Goal: Information Seeking & Learning: Find specific page/section

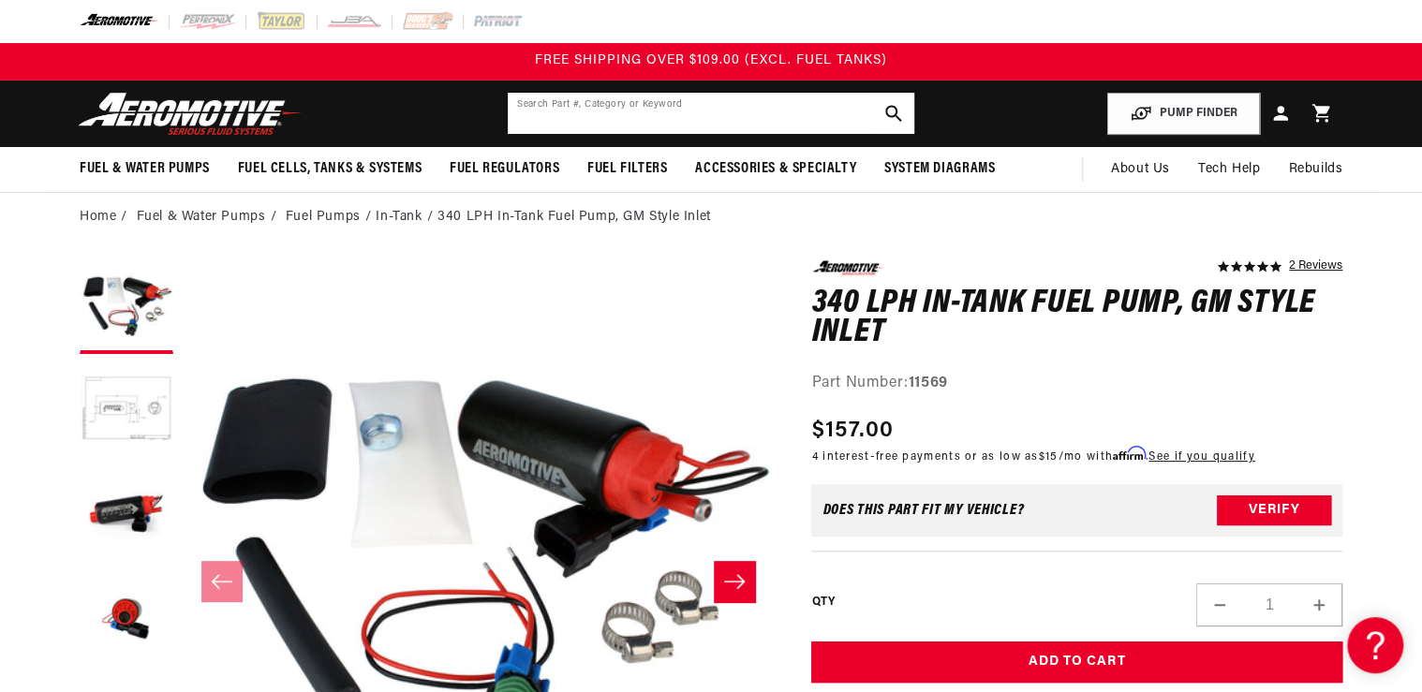
click at [524, 112] on input "text" at bounding box center [711, 113] width 406 height 41
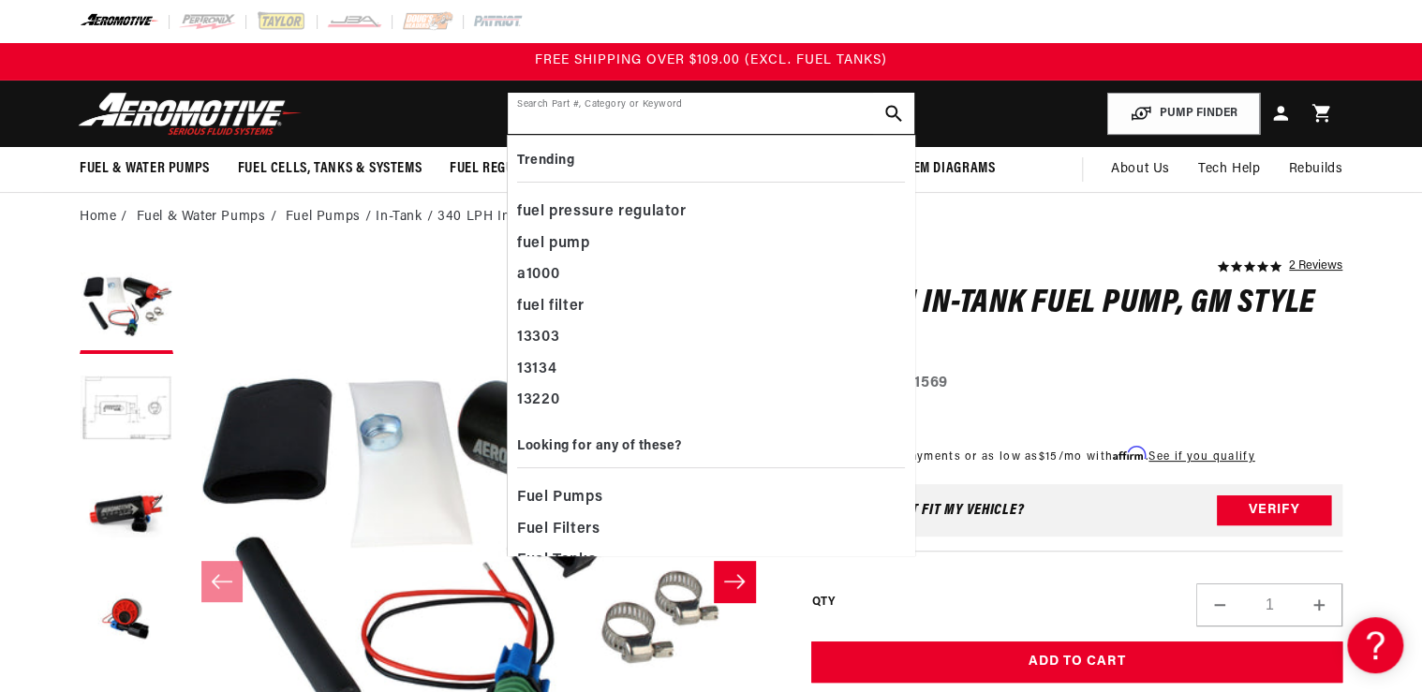
paste input "68101 66182"
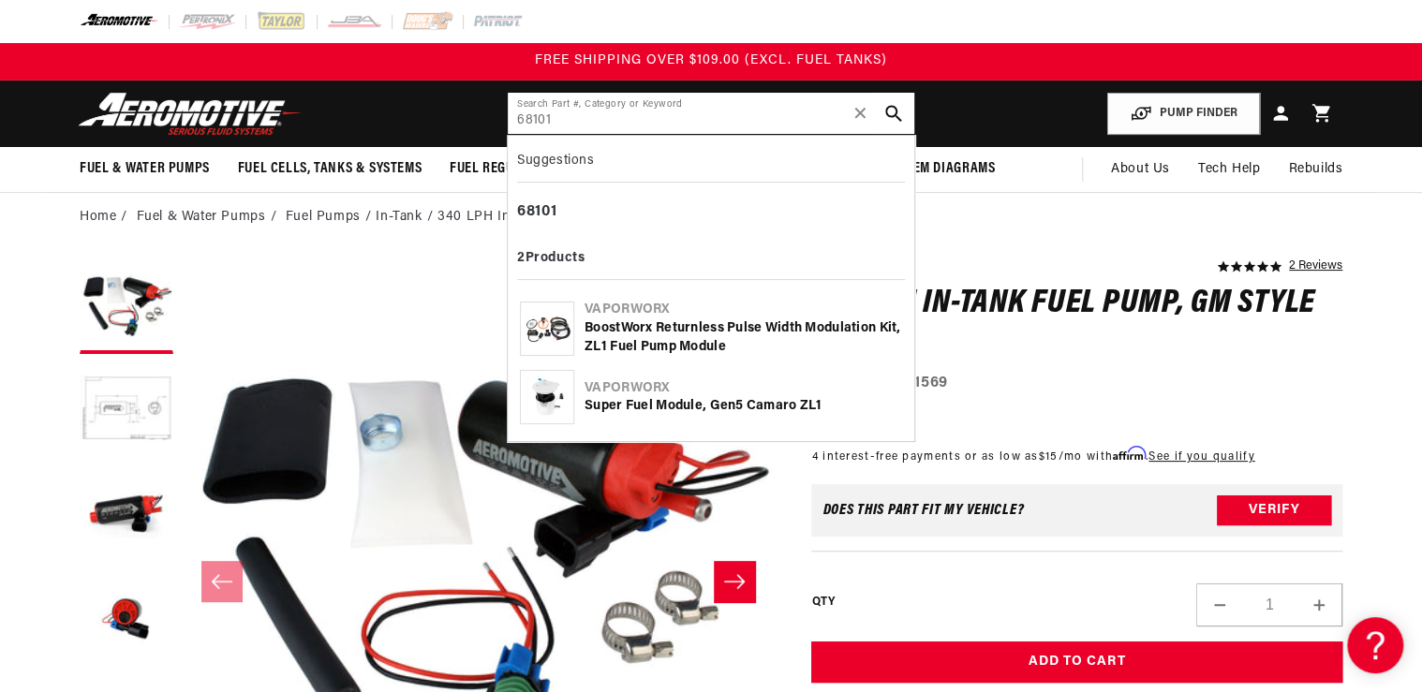
type input "68101"
click at [639, 399] on div "Super Fuel Module, Gen5 Camaro ZL1" at bounding box center [742, 406] width 317 height 19
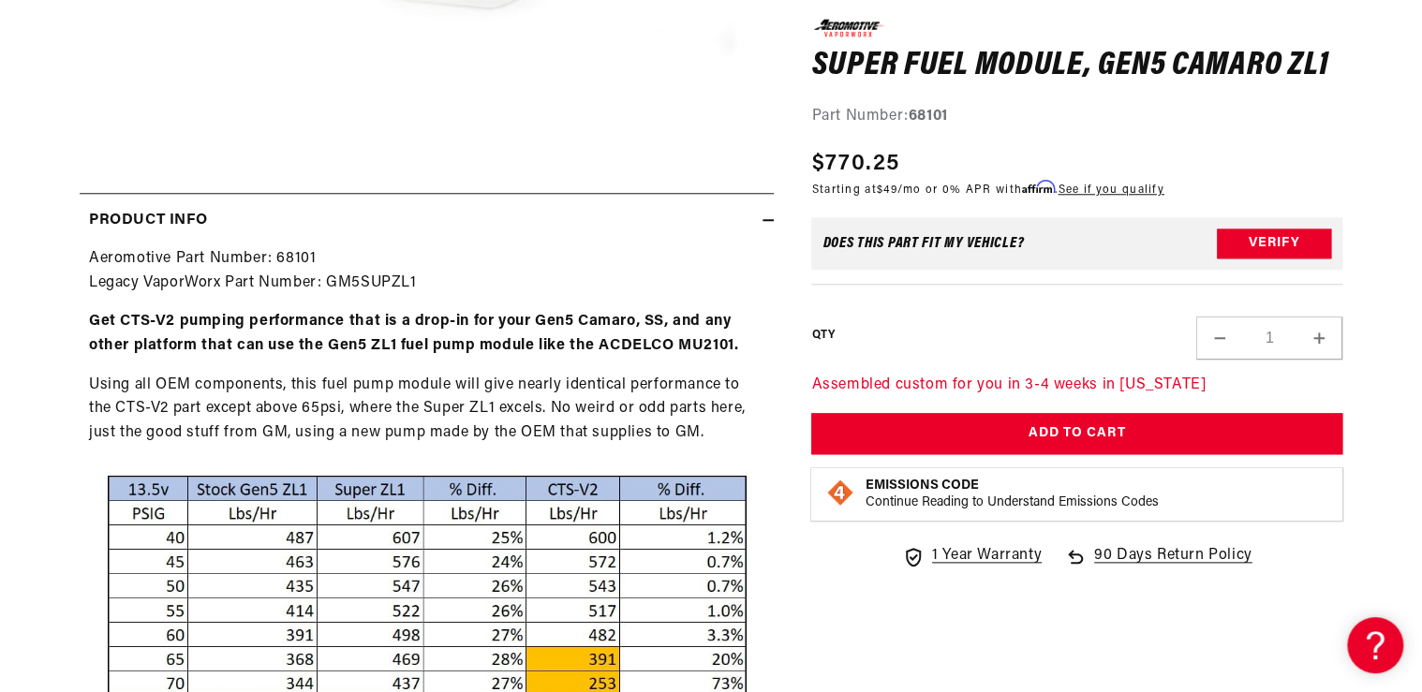
scroll to position [899, 0]
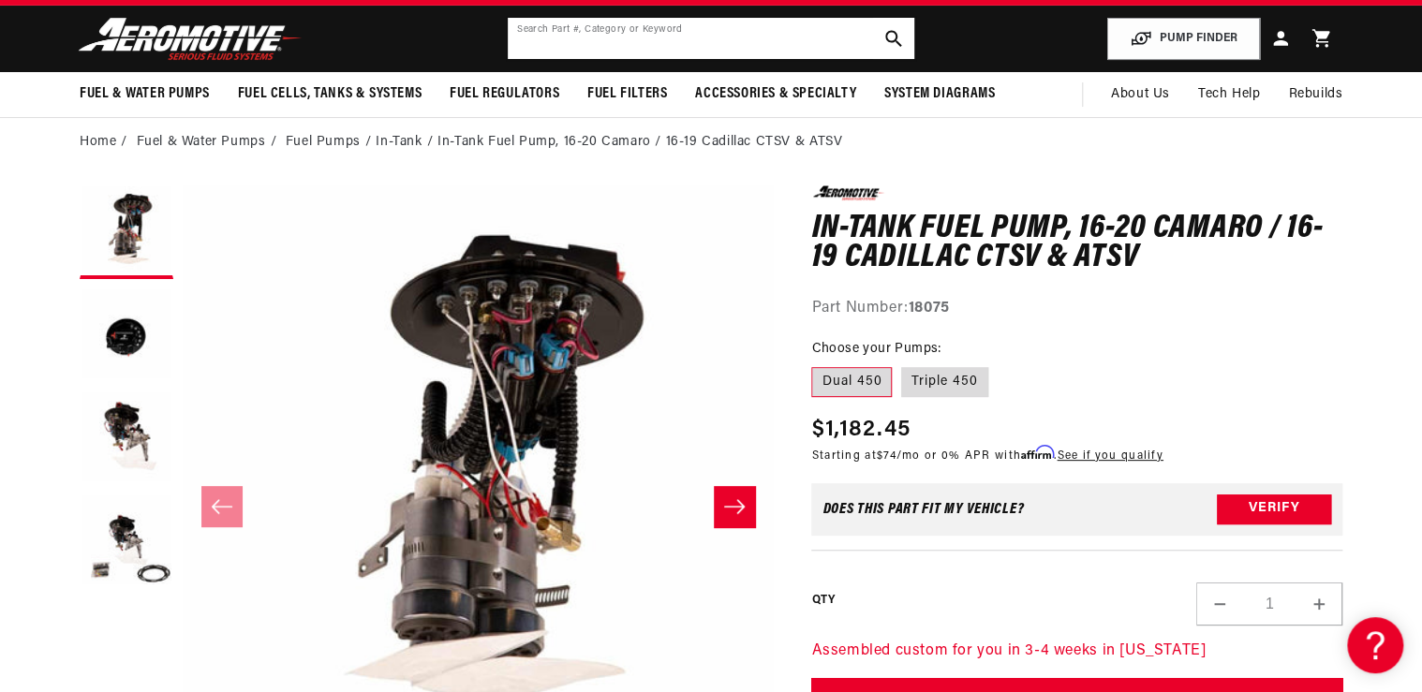
drag, startPoint x: 581, startPoint y: 39, endPoint x: 569, endPoint y: 37, distance: 11.4
click at [574, 39] on input "text" at bounding box center [711, 38] width 406 height 41
type input "6"
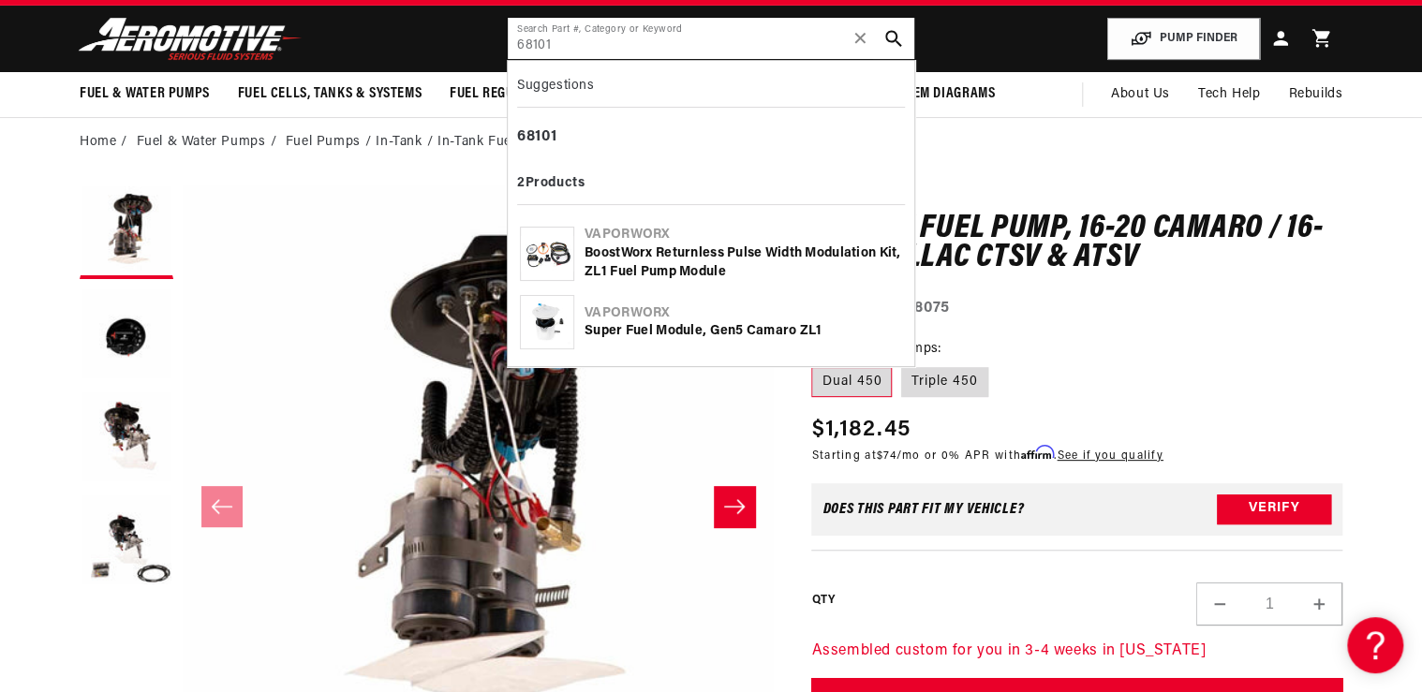
type input "68101"
click at [700, 252] on div "BoostWorx Returnless Pulse Width Modulation Kit, ZL1 Fuel Pump Module" at bounding box center [742, 262] width 317 height 37
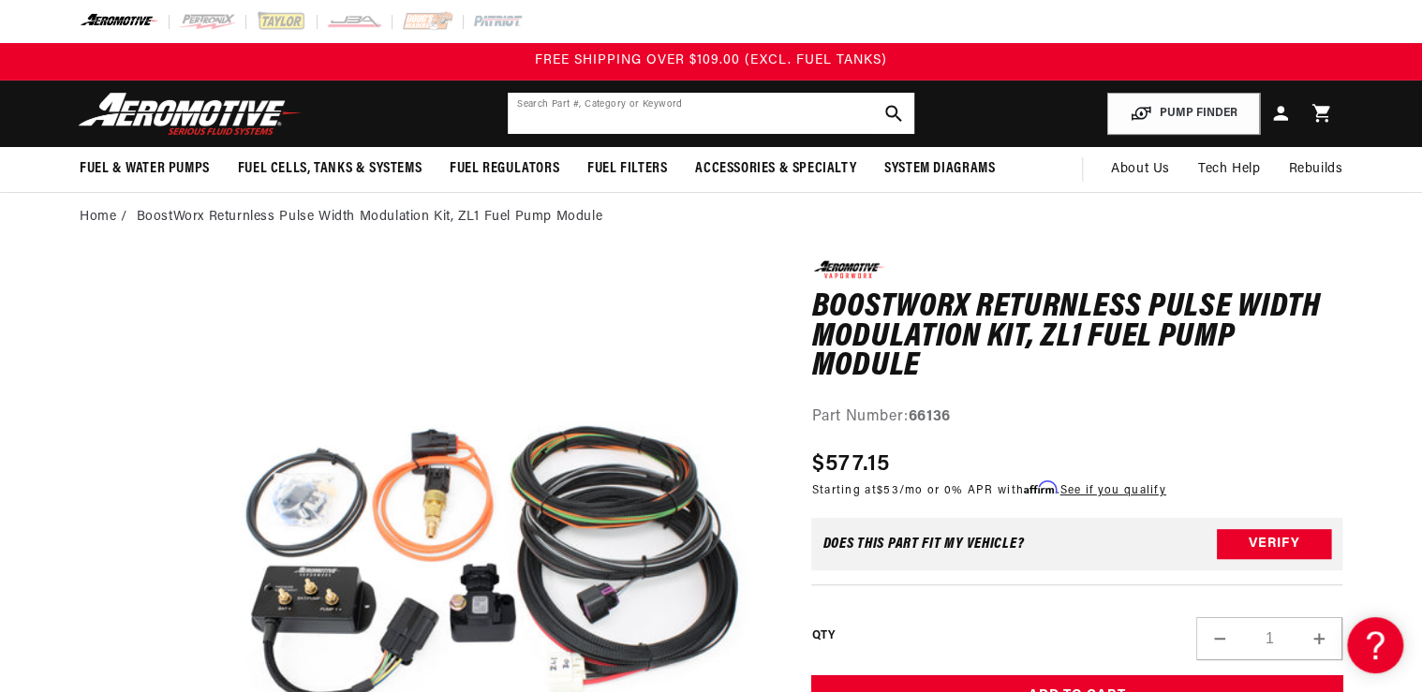
click at [542, 100] on input "text" at bounding box center [711, 113] width 406 height 41
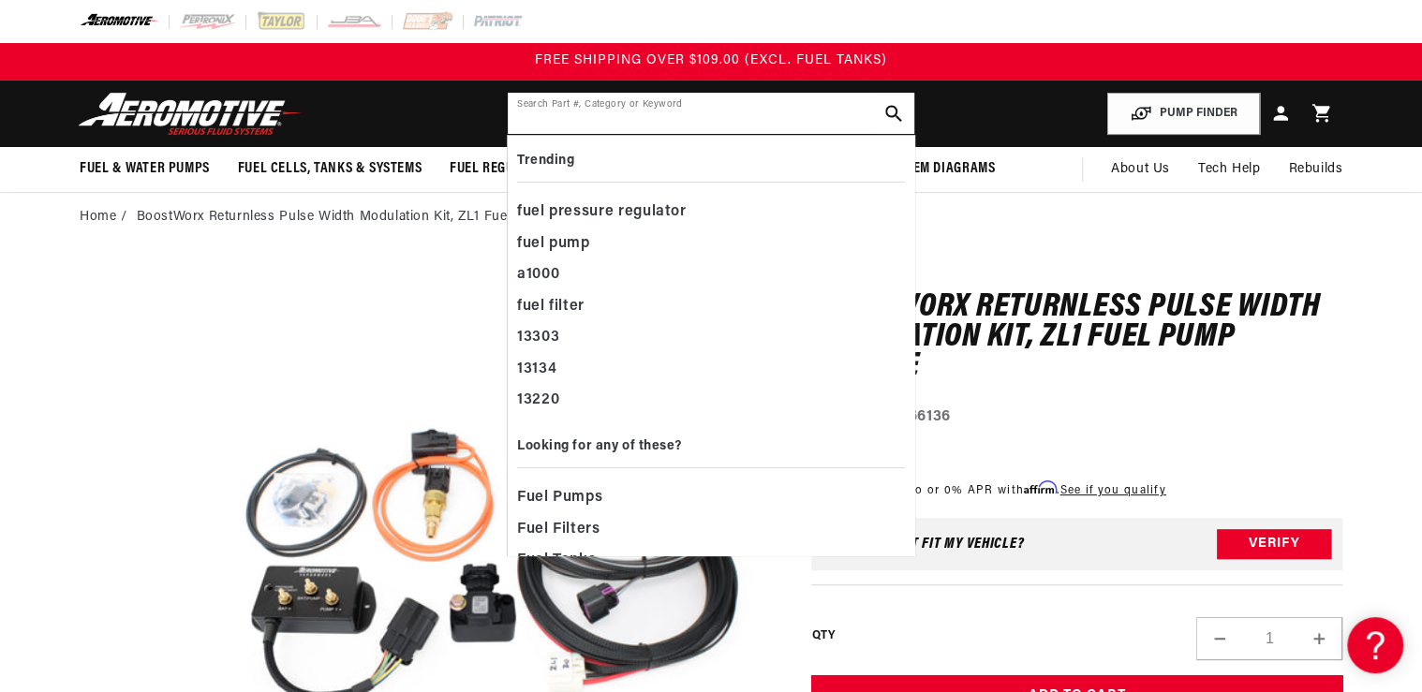
click at [566, 114] on input "text" at bounding box center [711, 113] width 406 height 41
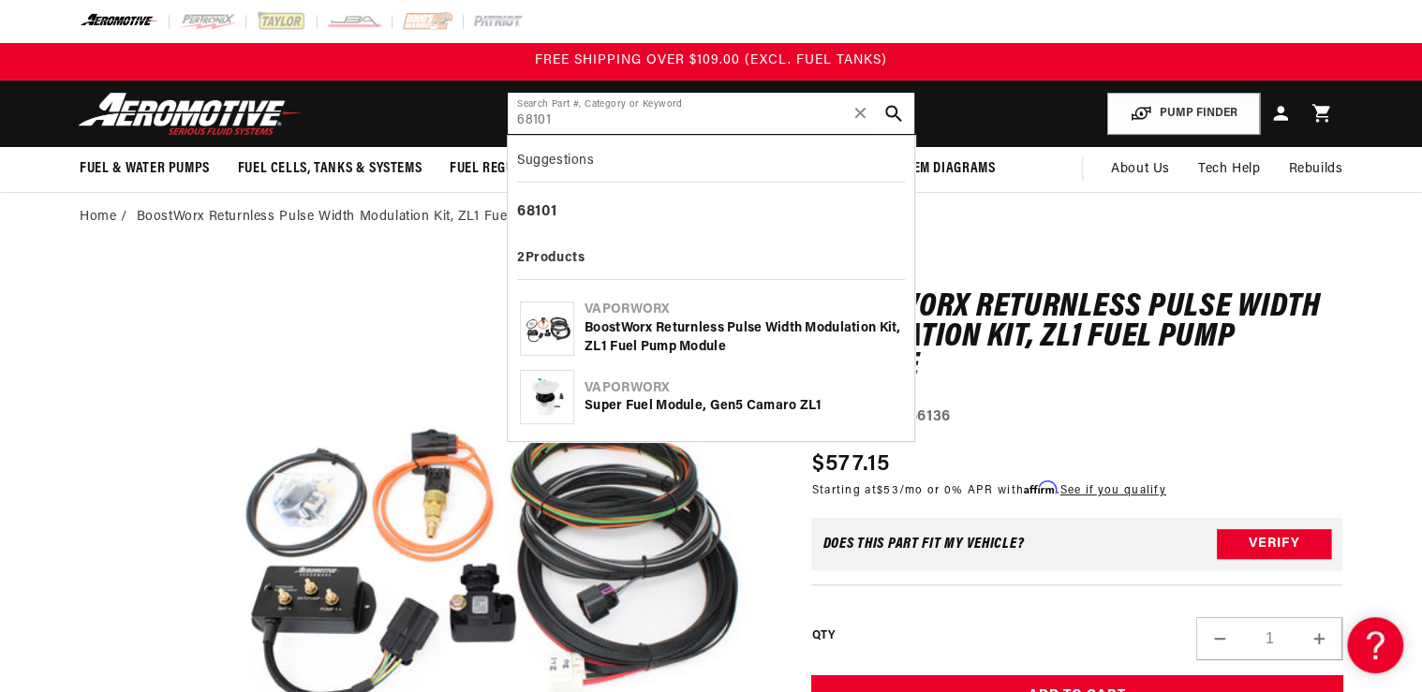
type input "68101"
click at [568, 406] on img at bounding box center [547, 397] width 52 height 52
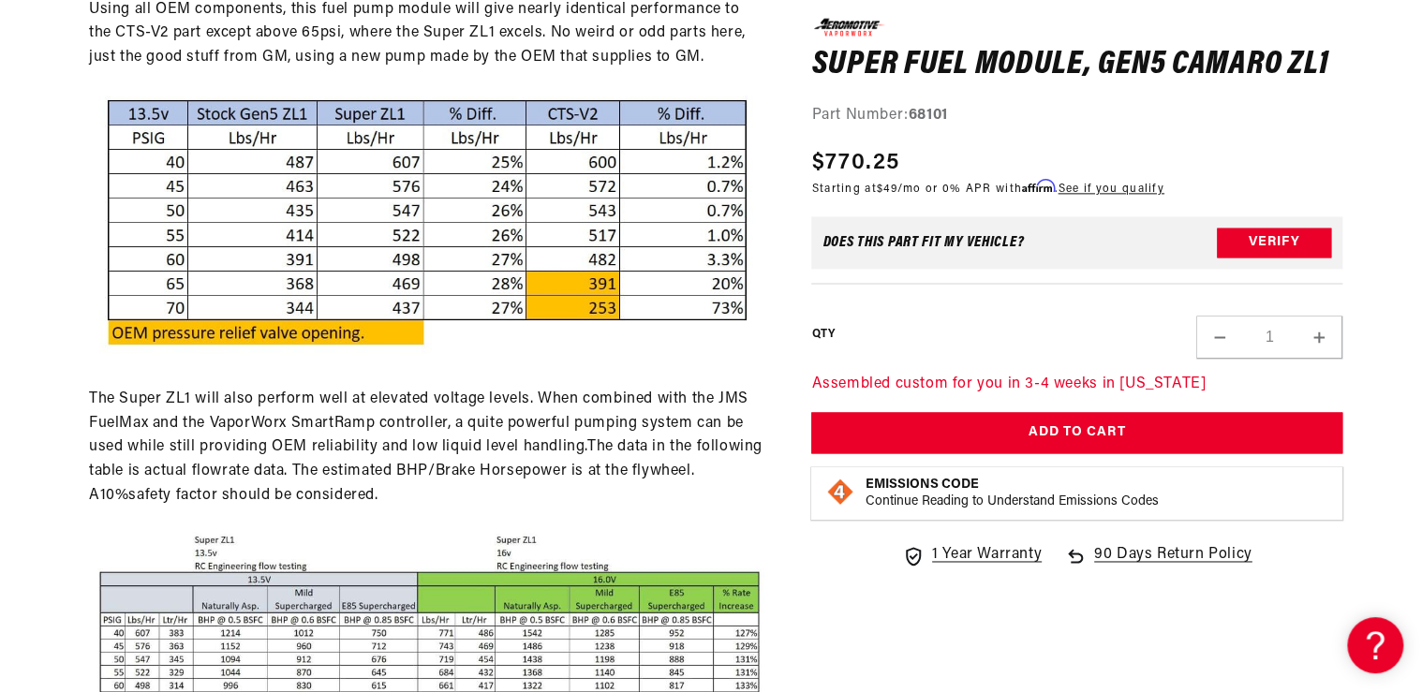
scroll to position [1274, 0]
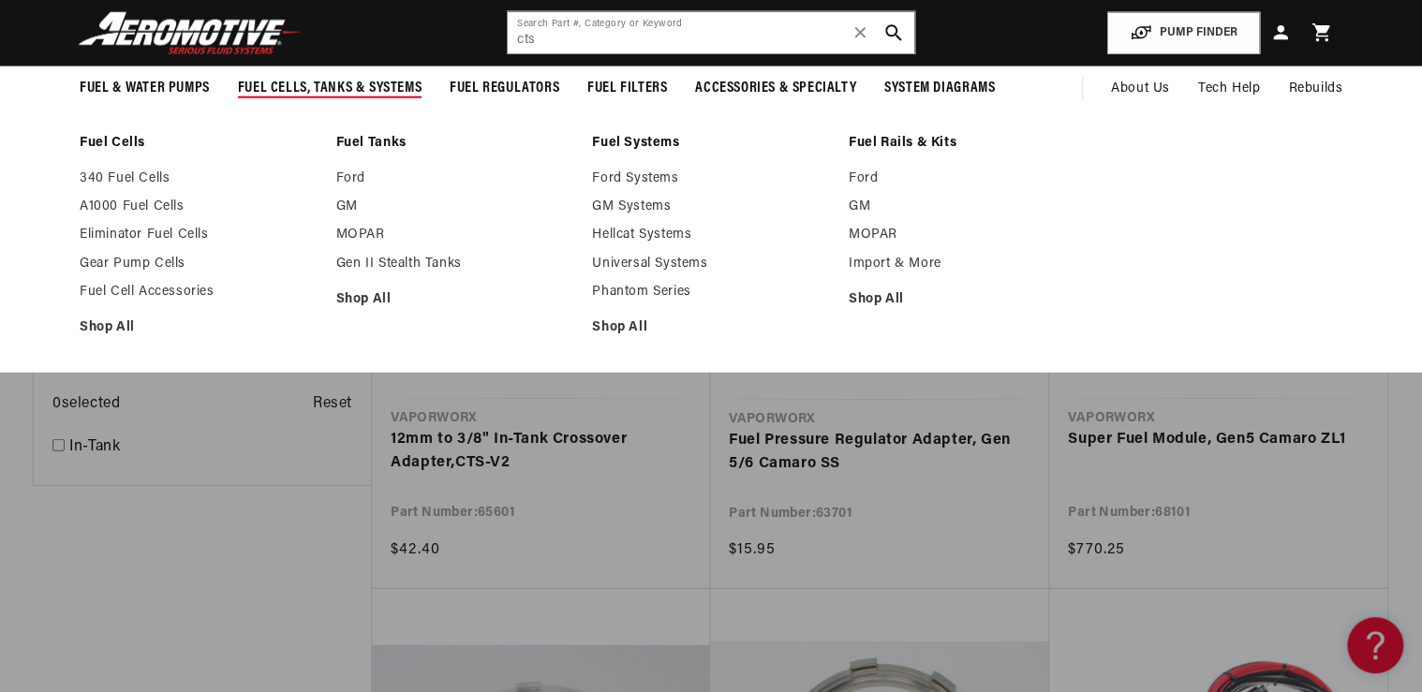
drag, startPoint x: 532, startPoint y: 50, endPoint x: 299, endPoint y: 115, distance: 242.2
click at [332, 100] on sticky-header "Fuel & Water Pumps Back In-Tank Water Pumps" at bounding box center [711, 56] width 1422 height 112
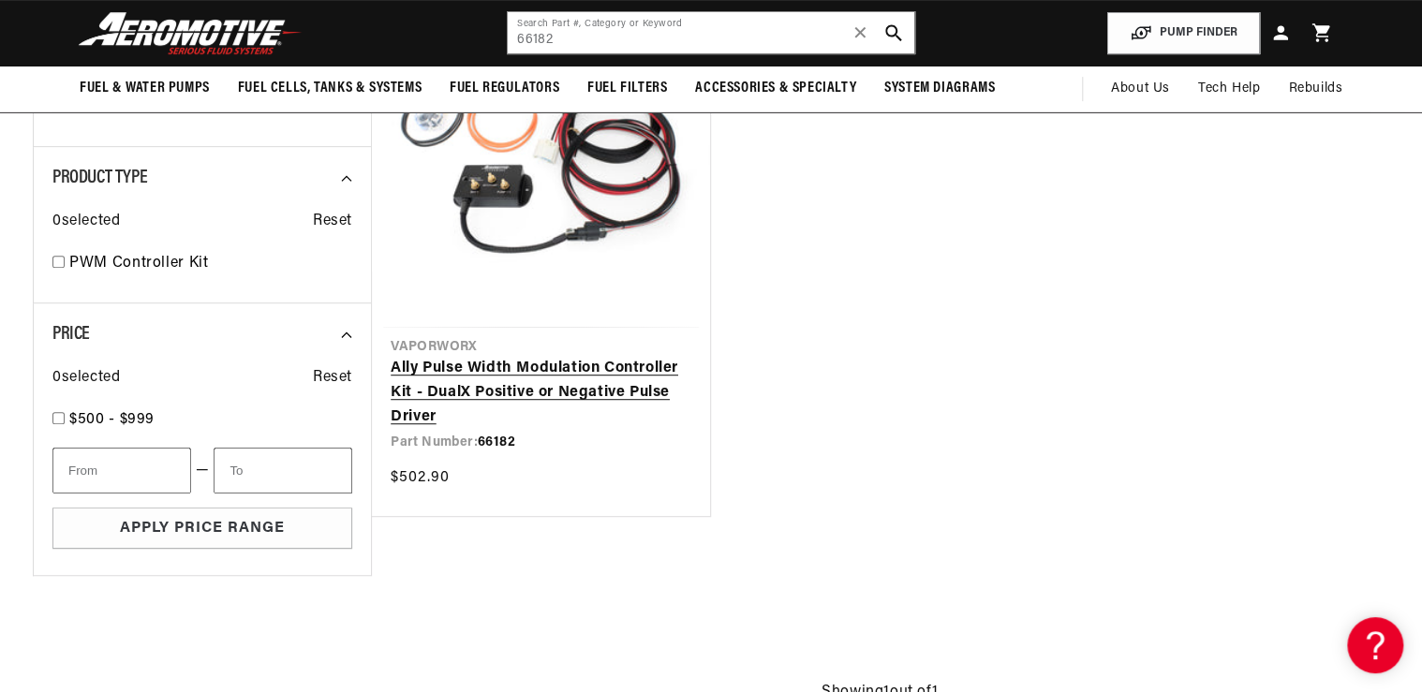
scroll to position [276, 0]
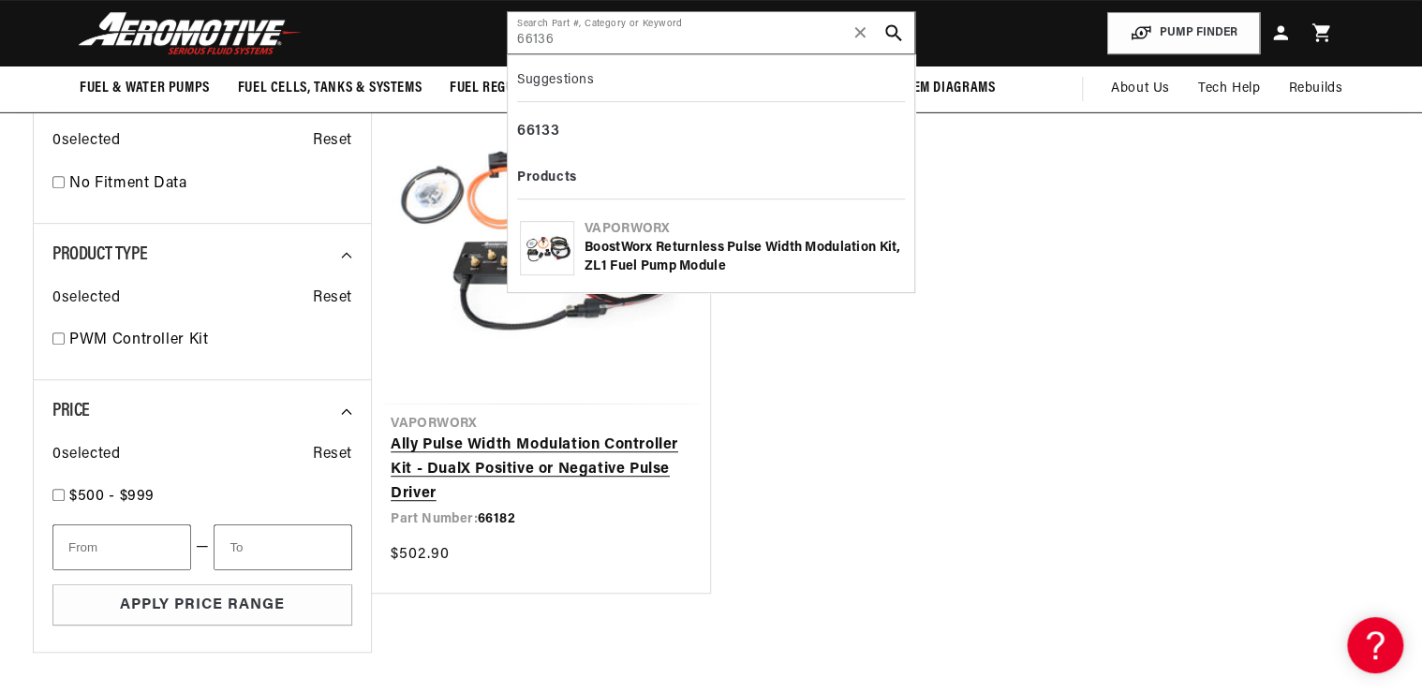
type input "66136"
